Goal: Task Accomplishment & Management: Use online tool/utility

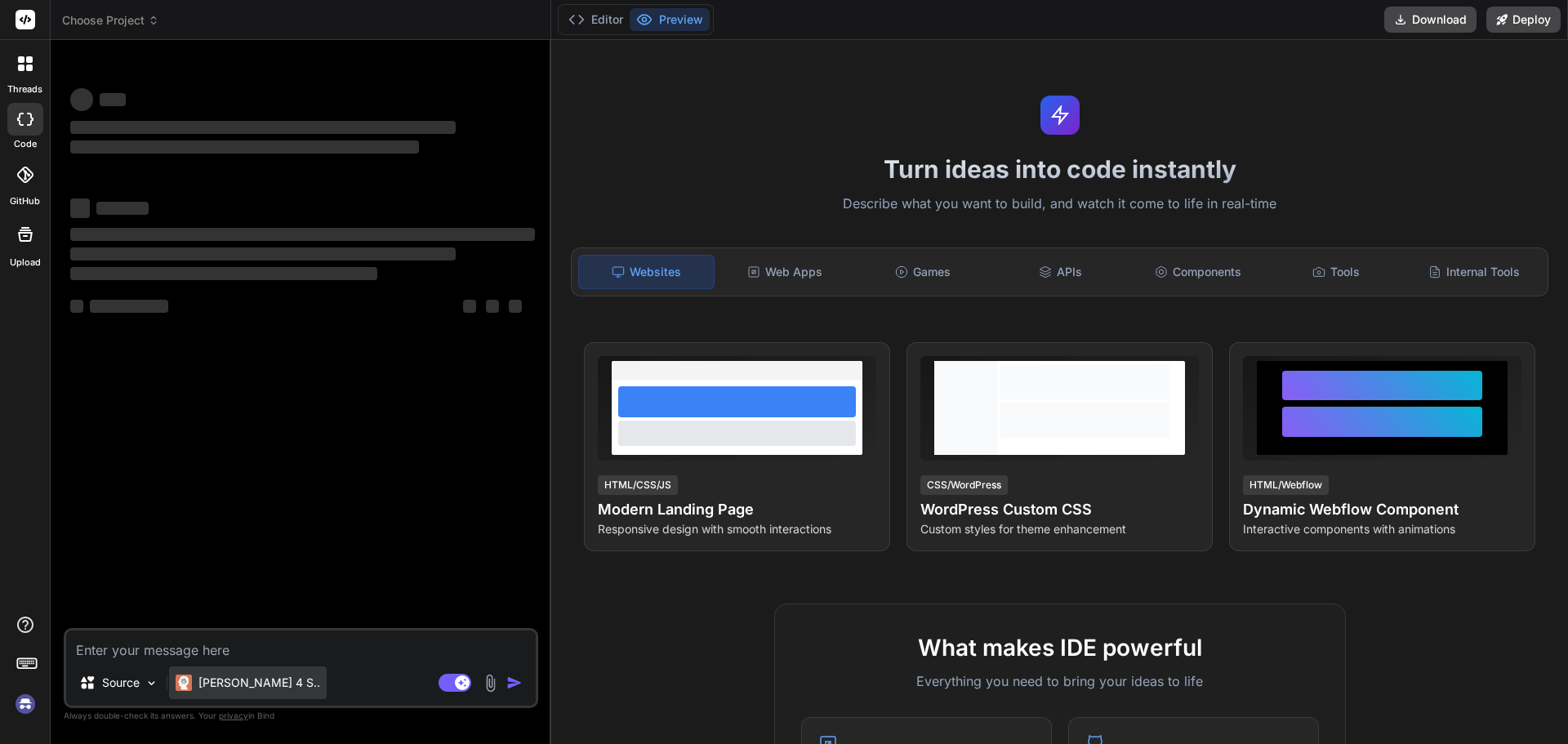
click at [220, 689] on p "[PERSON_NAME] 4 S.." at bounding box center [259, 683] width 121 height 16
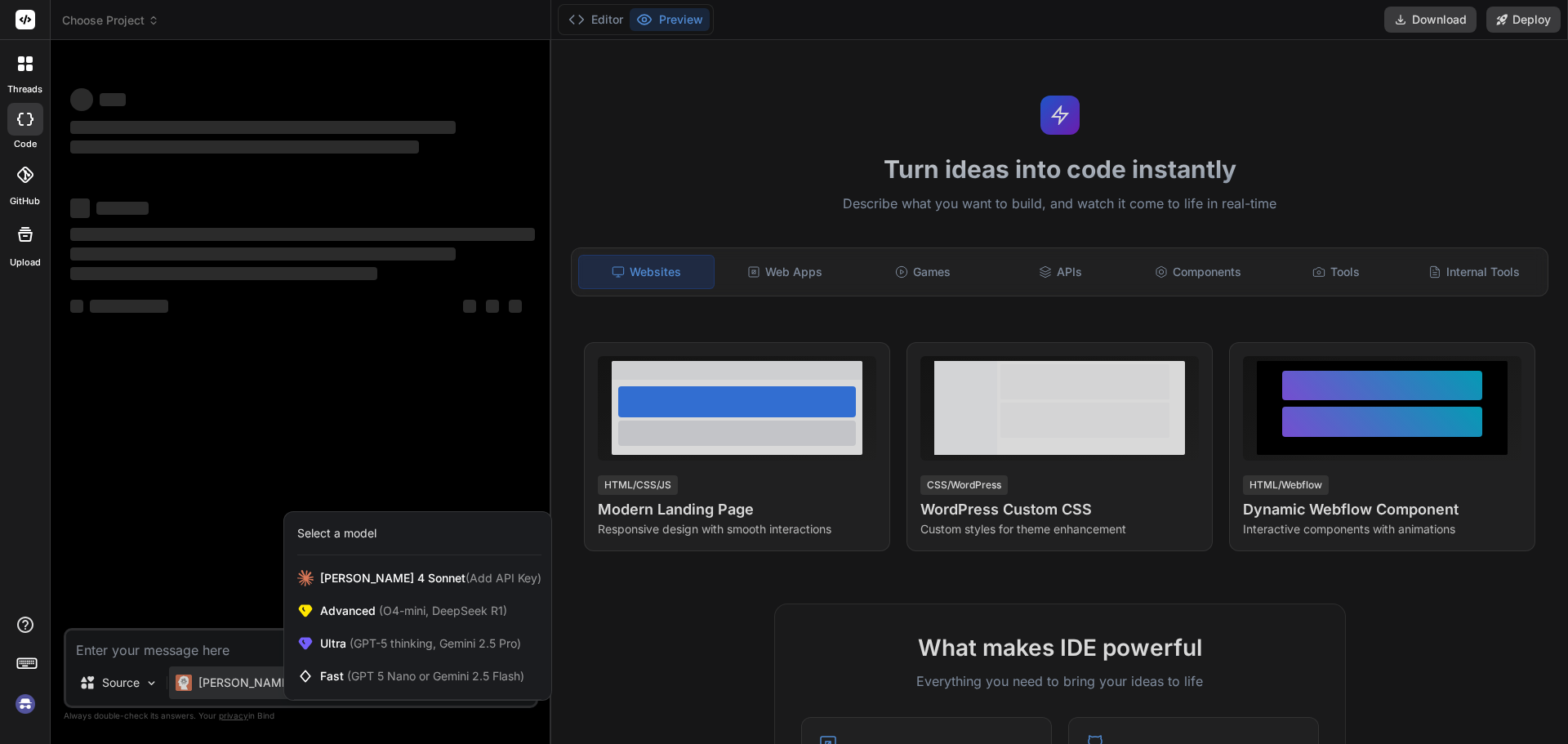
click at [220, 689] on div at bounding box center [784, 372] width 1568 height 744
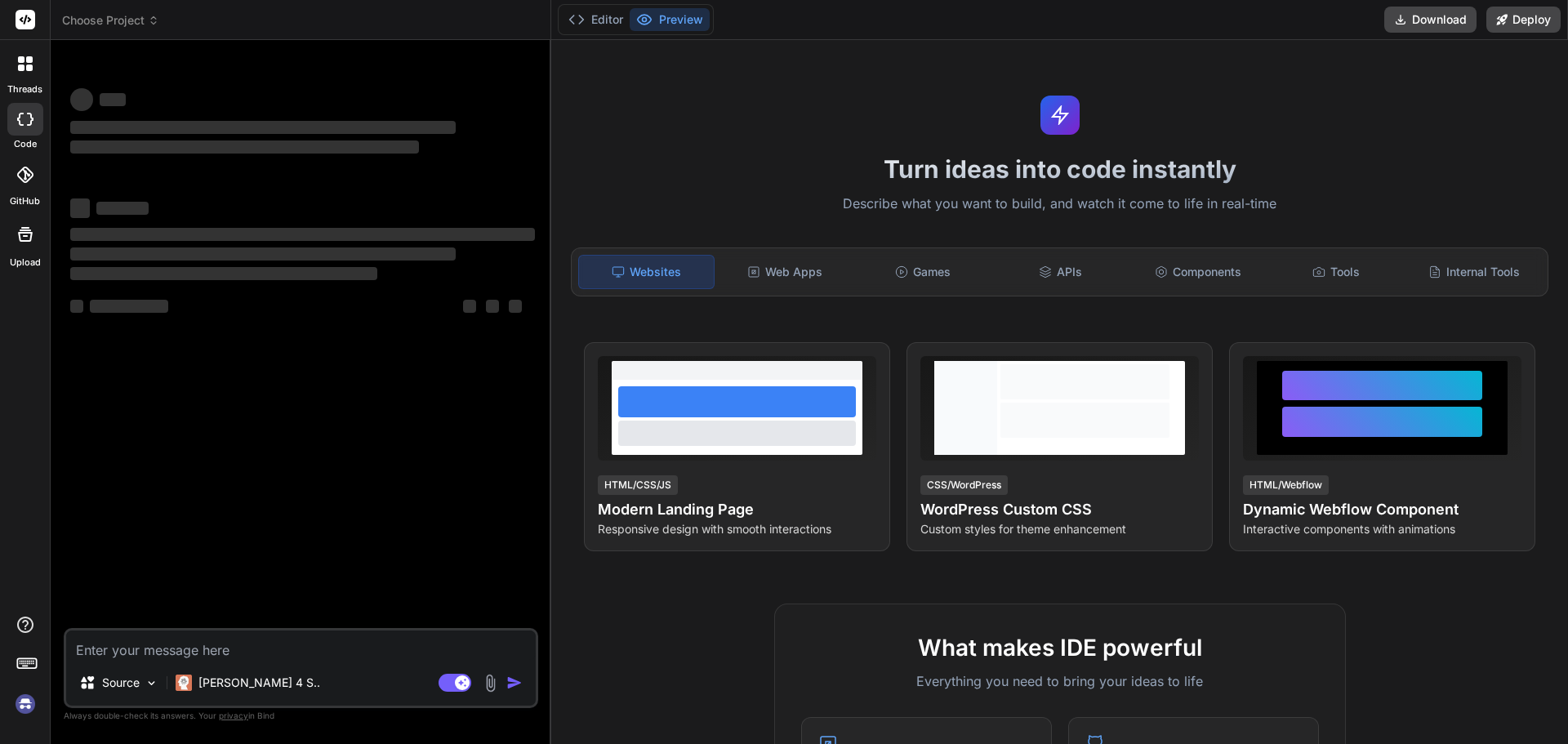
click at [24, 710] on img at bounding box center [25, 703] width 28 height 28
click at [134, 21] on span "Choose Project" at bounding box center [111, 20] width 97 height 16
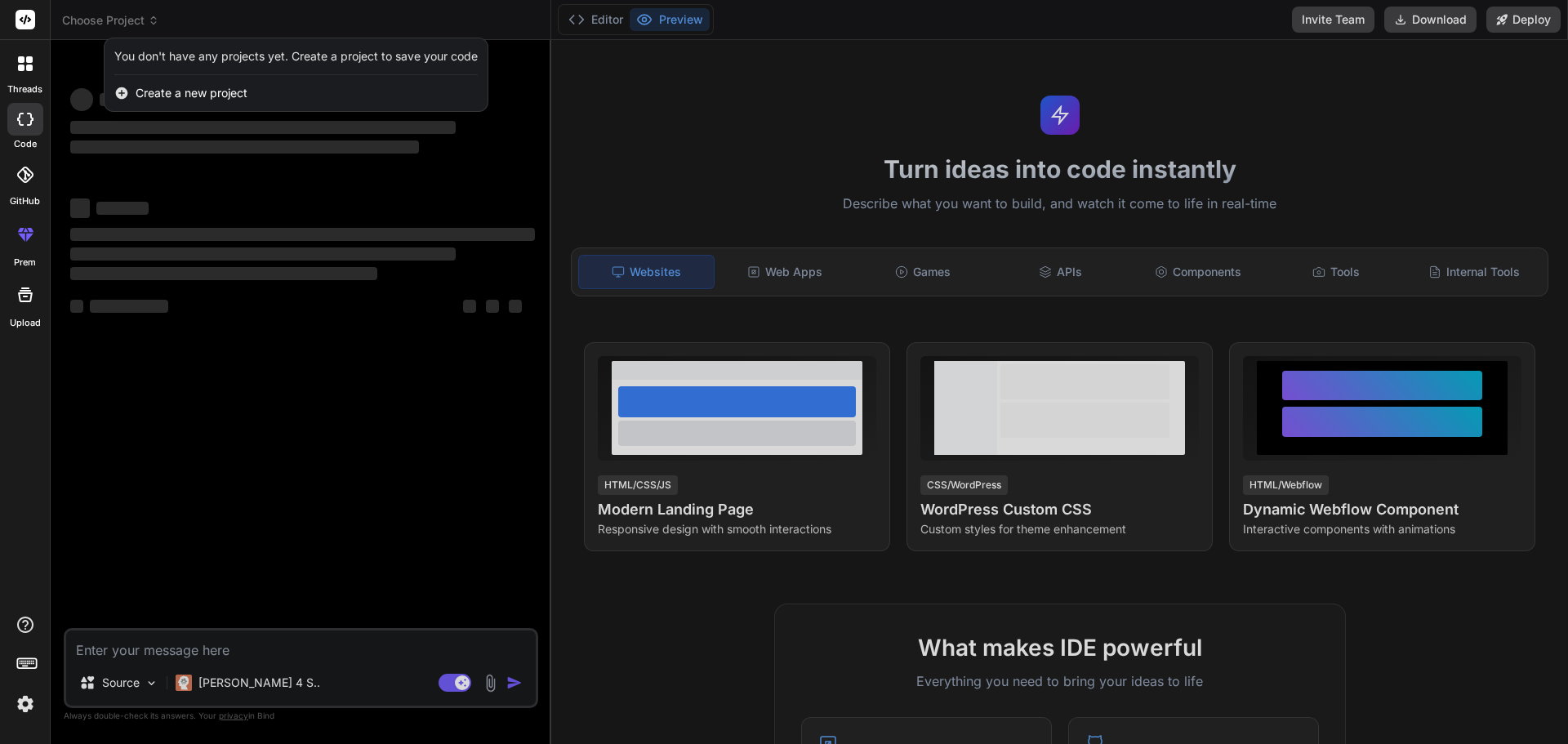
click at [20, 713] on img at bounding box center [25, 703] width 28 height 28
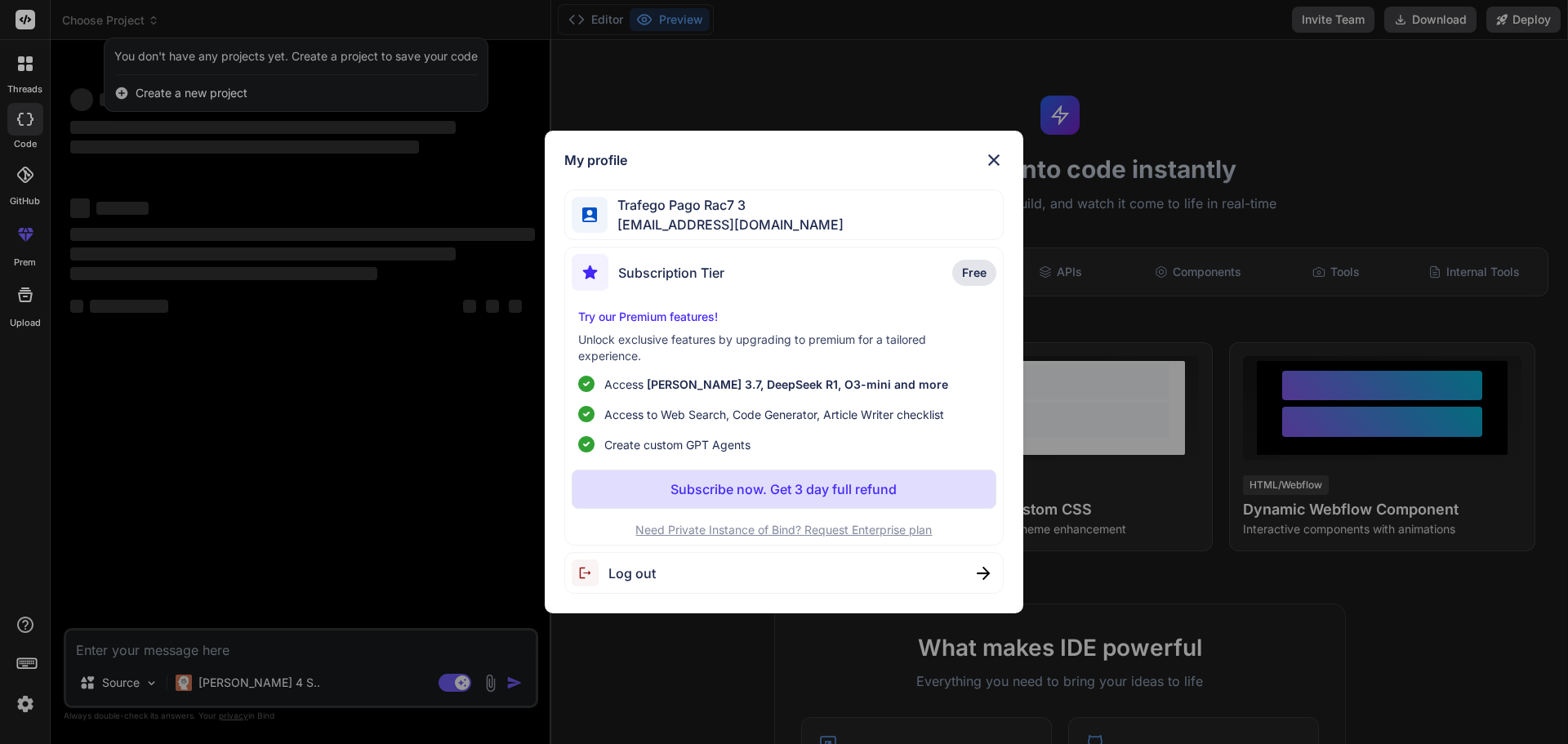
click at [624, 587] on div "Log out" at bounding box center [784, 573] width 440 height 42
click at [998, 164] on img at bounding box center [994, 159] width 20 height 20
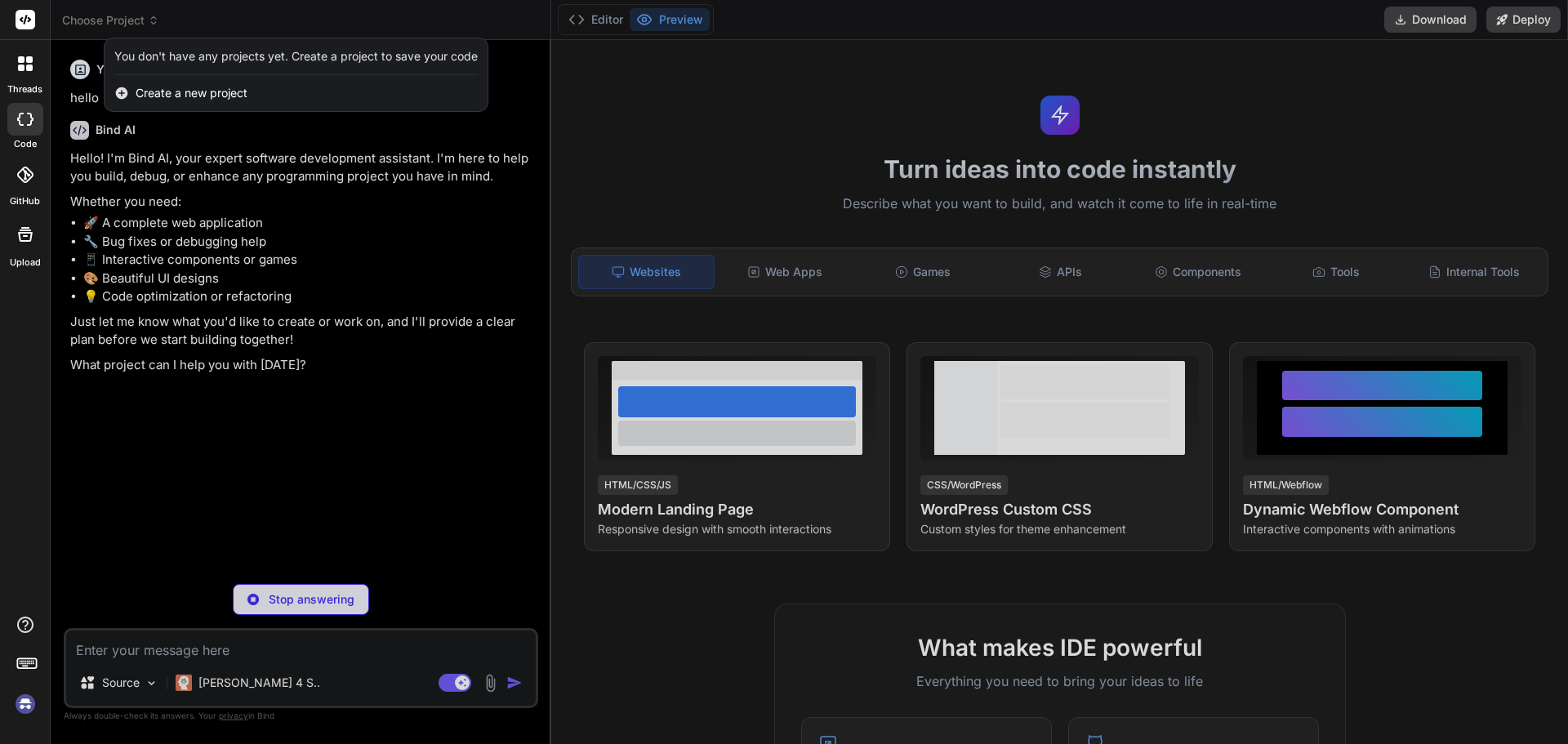
click at [132, 24] on div at bounding box center [784, 372] width 1568 height 744
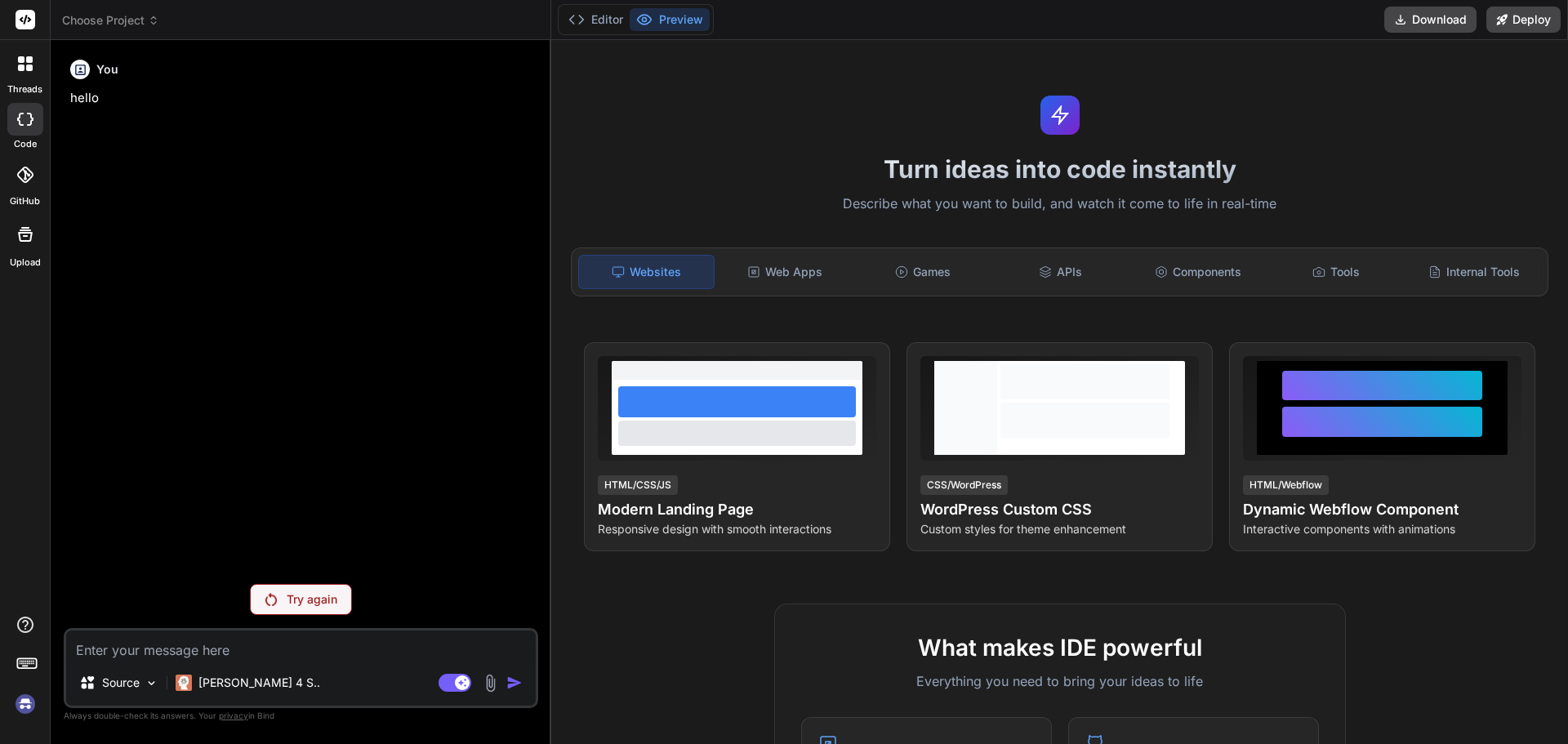
click at [132, 24] on span "Choose Project" at bounding box center [111, 20] width 97 height 16
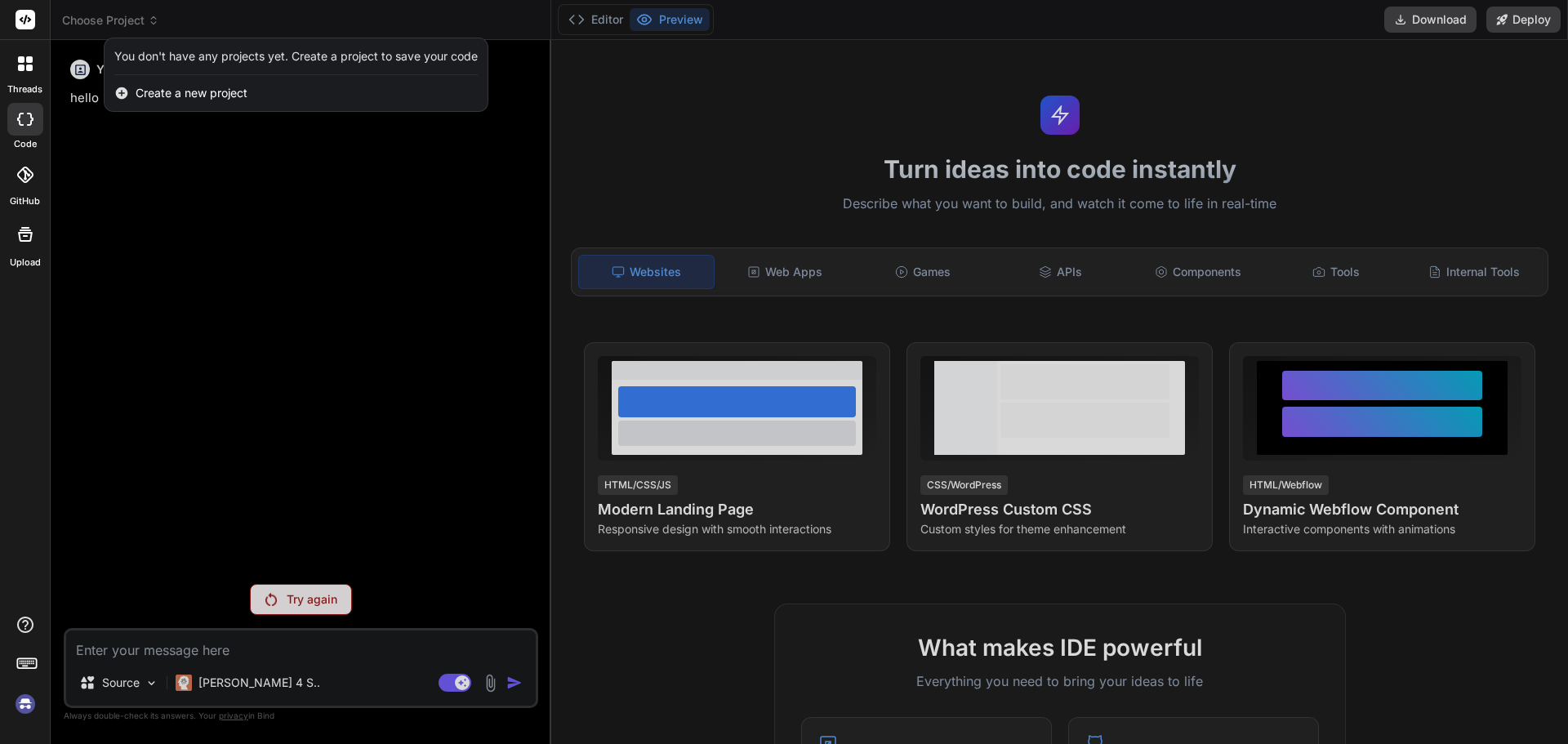
click at [132, 24] on div at bounding box center [784, 372] width 1568 height 744
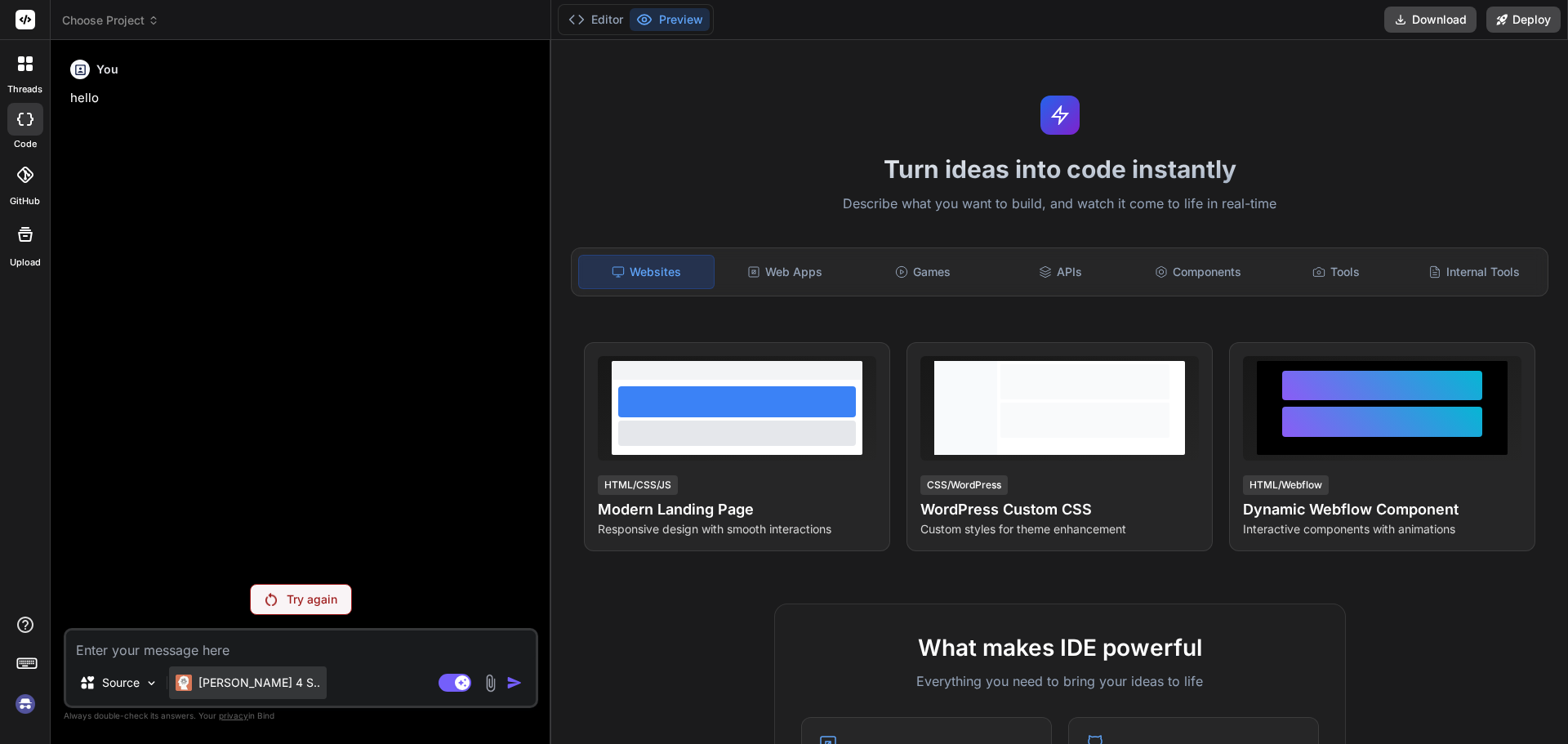
click at [244, 676] on p "[PERSON_NAME] 4 S.." at bounding box center [259, 683] width 121 height 16
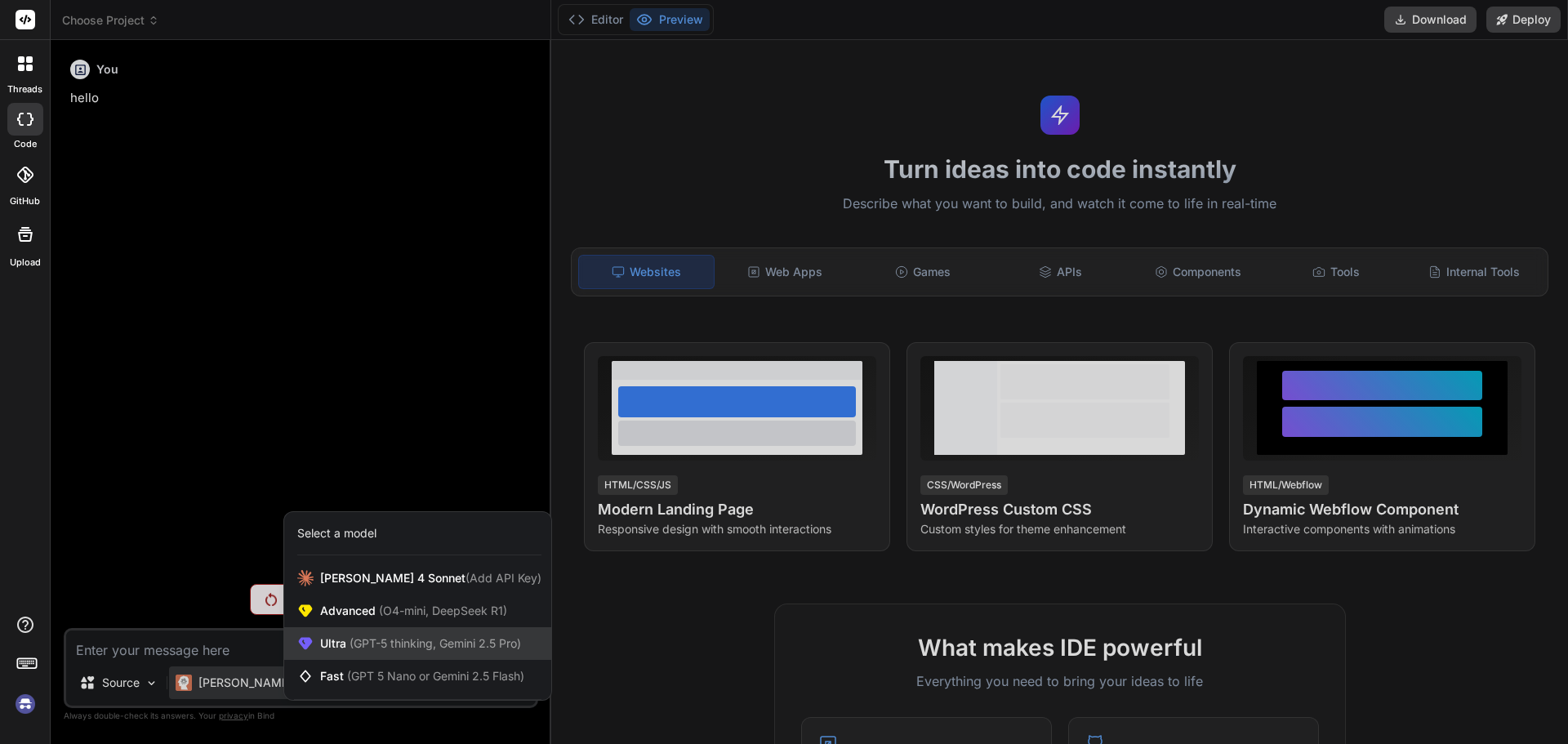
click at [367, 646] on span "(GPT-5 thinking, Gemini 2.5 Pro)" at bounding box center [434, 643] width 175 height 14
type textarea "x"
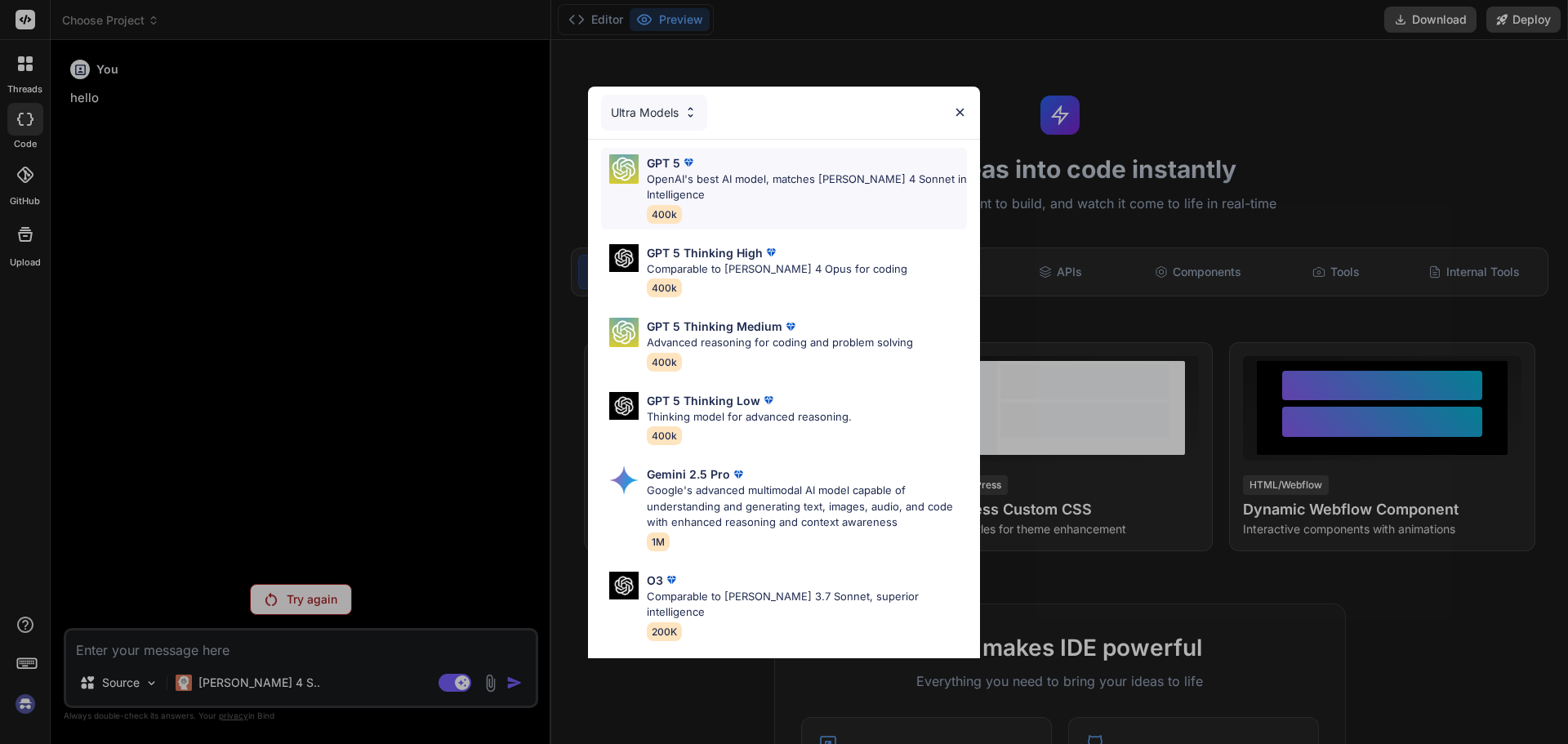
click at [737, 198] on p "OpenAI's best AI model, matches [PERSON_NAME] 4 Sonnet in Intelligence" at bounding box center [806, 187] width 320 height 32
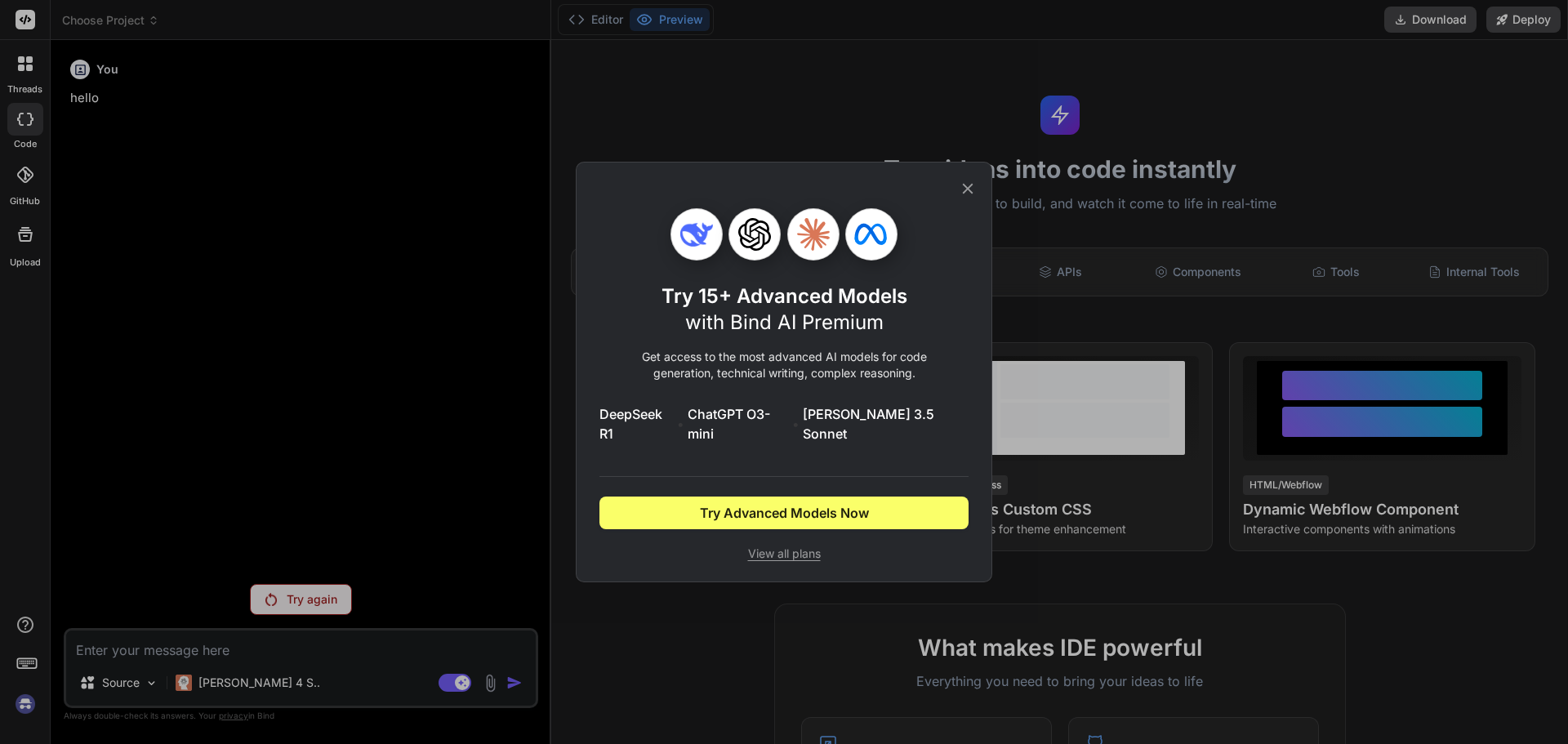
click at [957, 201] on div "Try 15+ Advanced Models with Bind AI Premium Get access to the most advanced AI…" at bounding box center [784, 372] width 369 height 419
click at [966, 194] on icon at bounding box center [968, 189] width 10 height 10
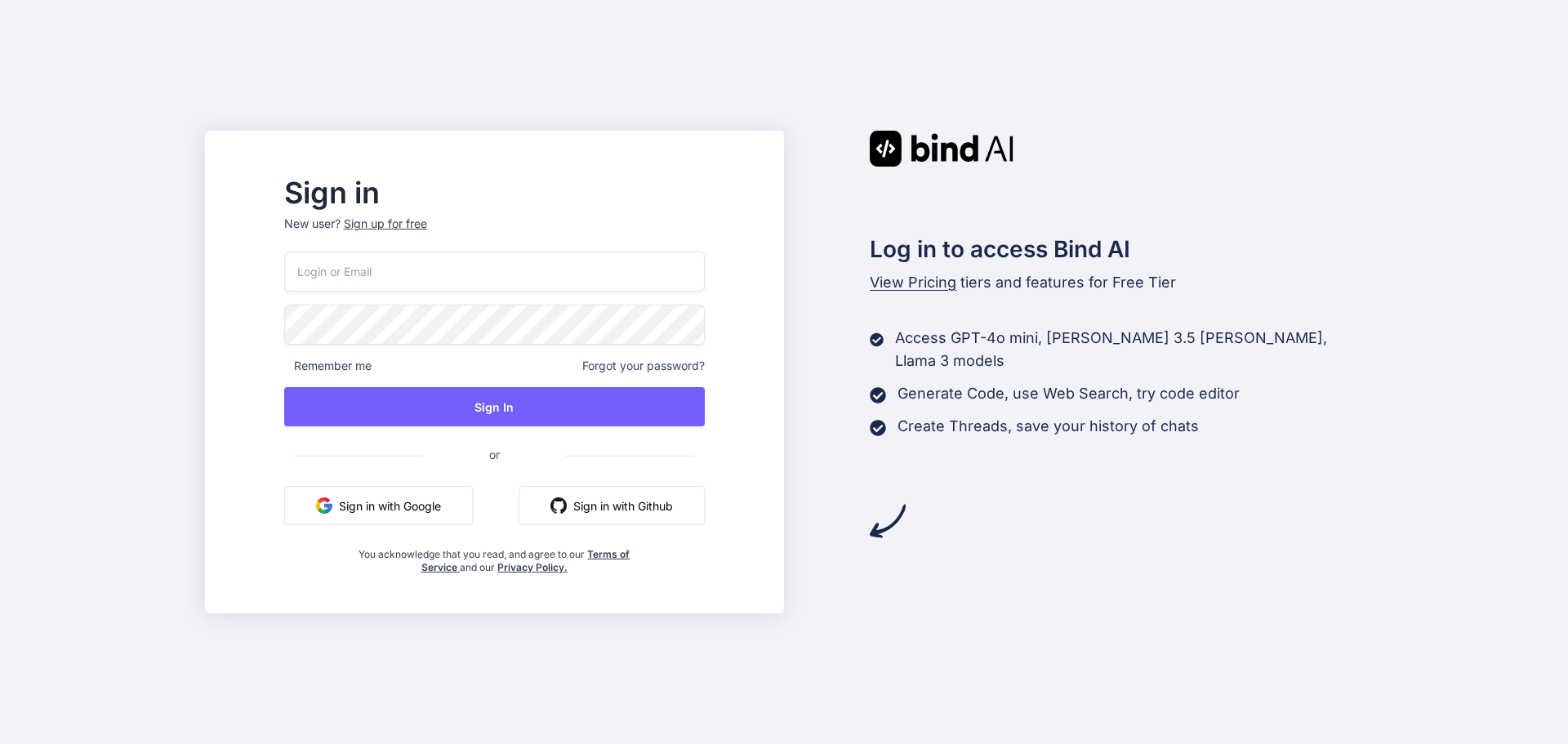
click at [401, 501] on button "Sign in with Google" at bounding box center [379, 505] width 189 height 39
